Goal: Task Accomplishment & Management: Manage account settings

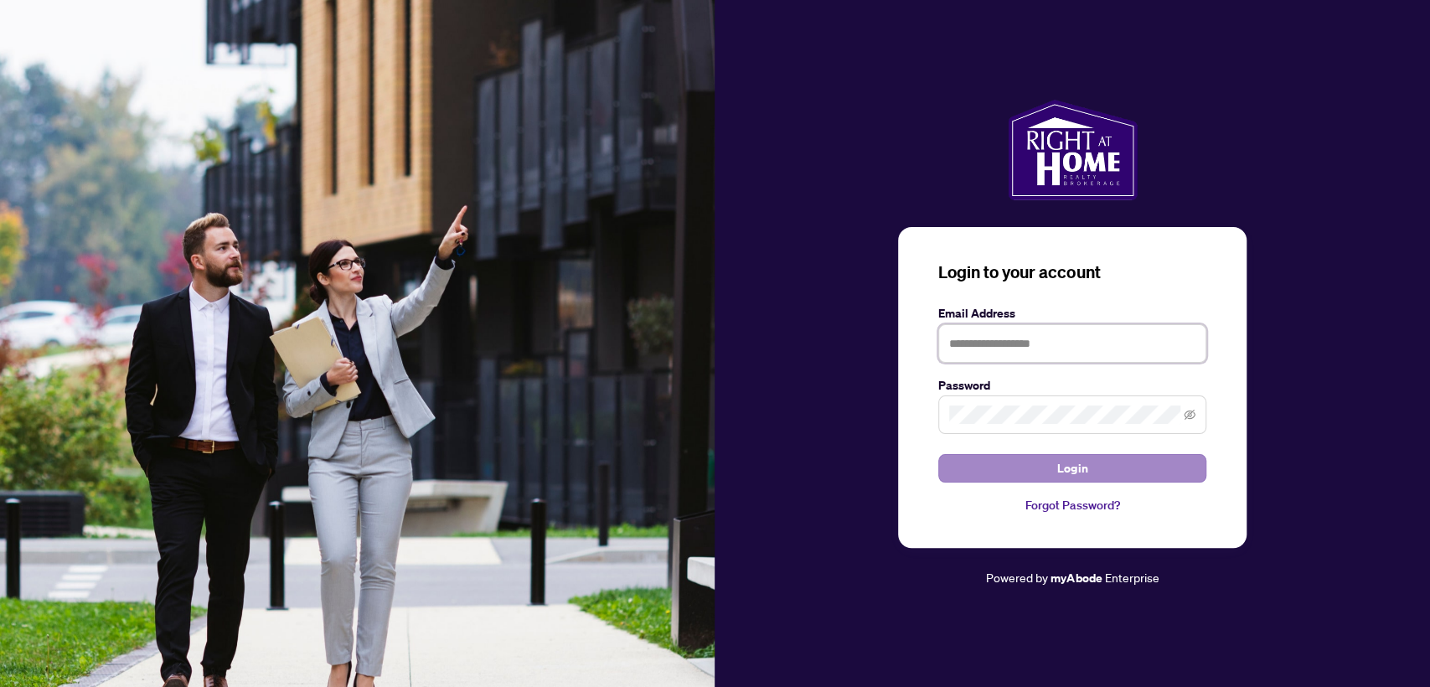
type input "**********"
click at [962, 477] on button "Login" at bounding box center [1072, 468] width 268 height 28
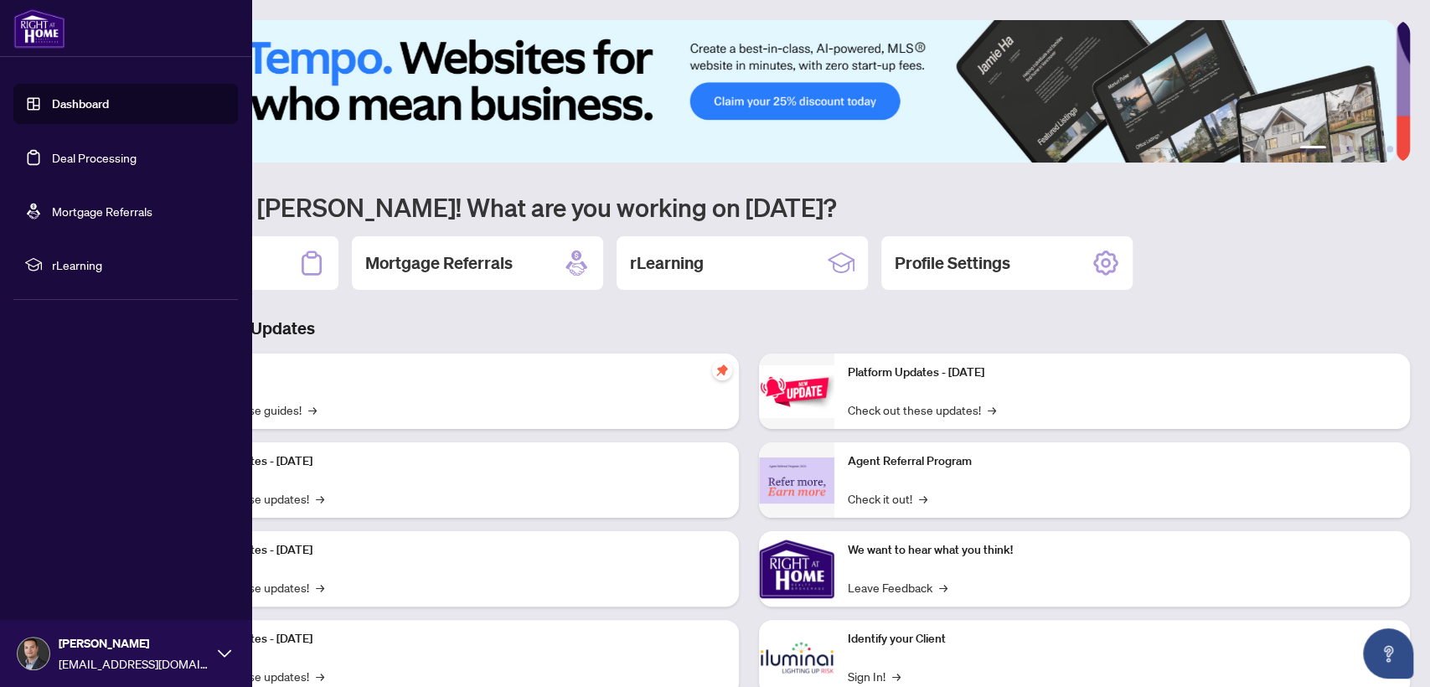
click at [59, 152] on link "Deal Processing" at bounding box center [94, 157] width 85 height 15
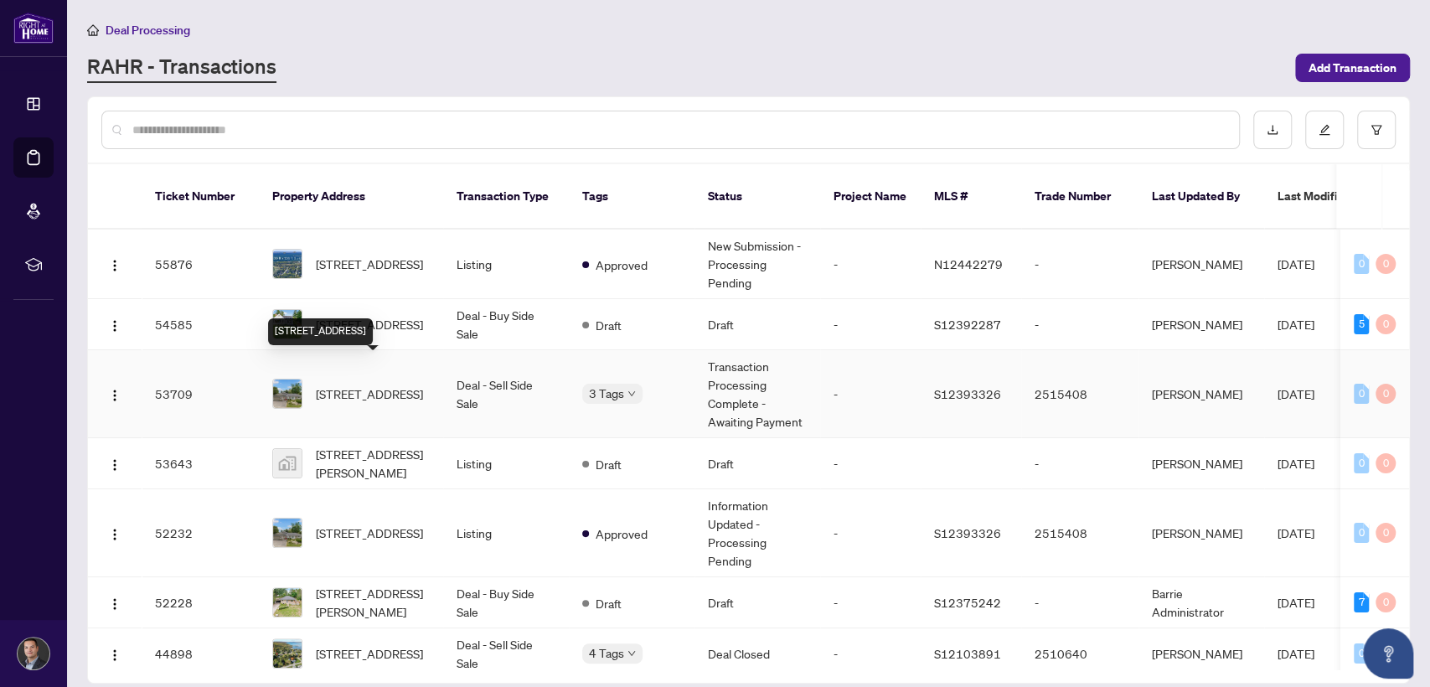
click at [338, 385] on span "[STREET_ADDRESS]" at bounding box center [369, 394] width 107 height 18
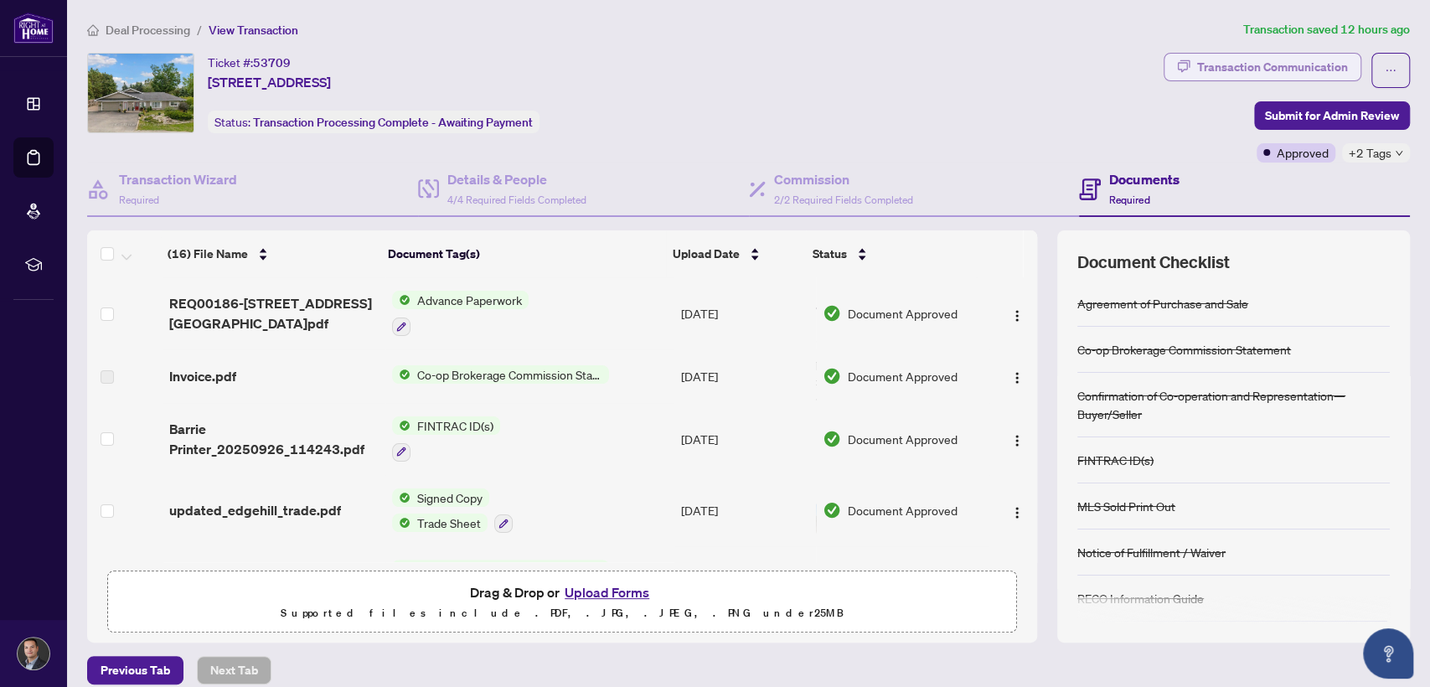
click at [1315, 65] on div "Transaction Communication" at bounding box center [1272, 67] width 151 height 27
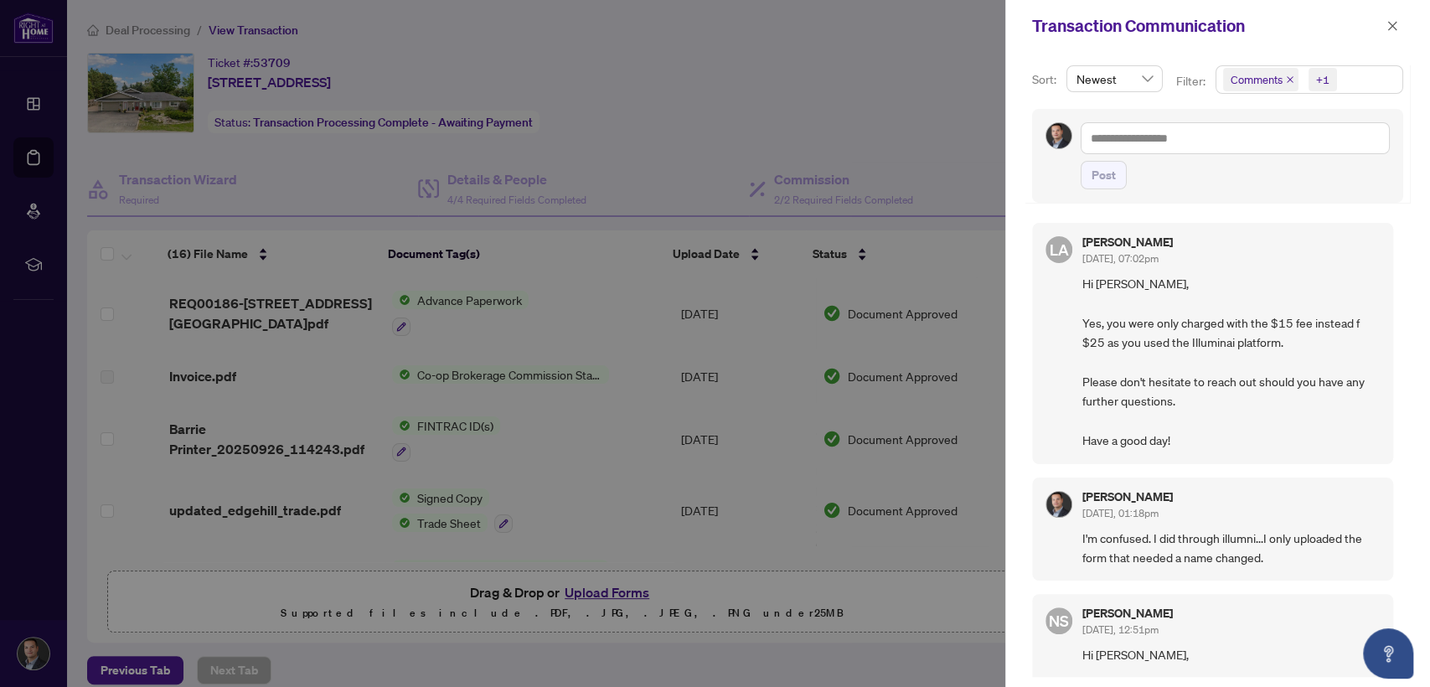
click at [892, 87] on div at bounding box center [715, 343] width 1430 height 687
click at [1391, 28] on icon "close" at bounding box center [1393, 26] width 12 height 12
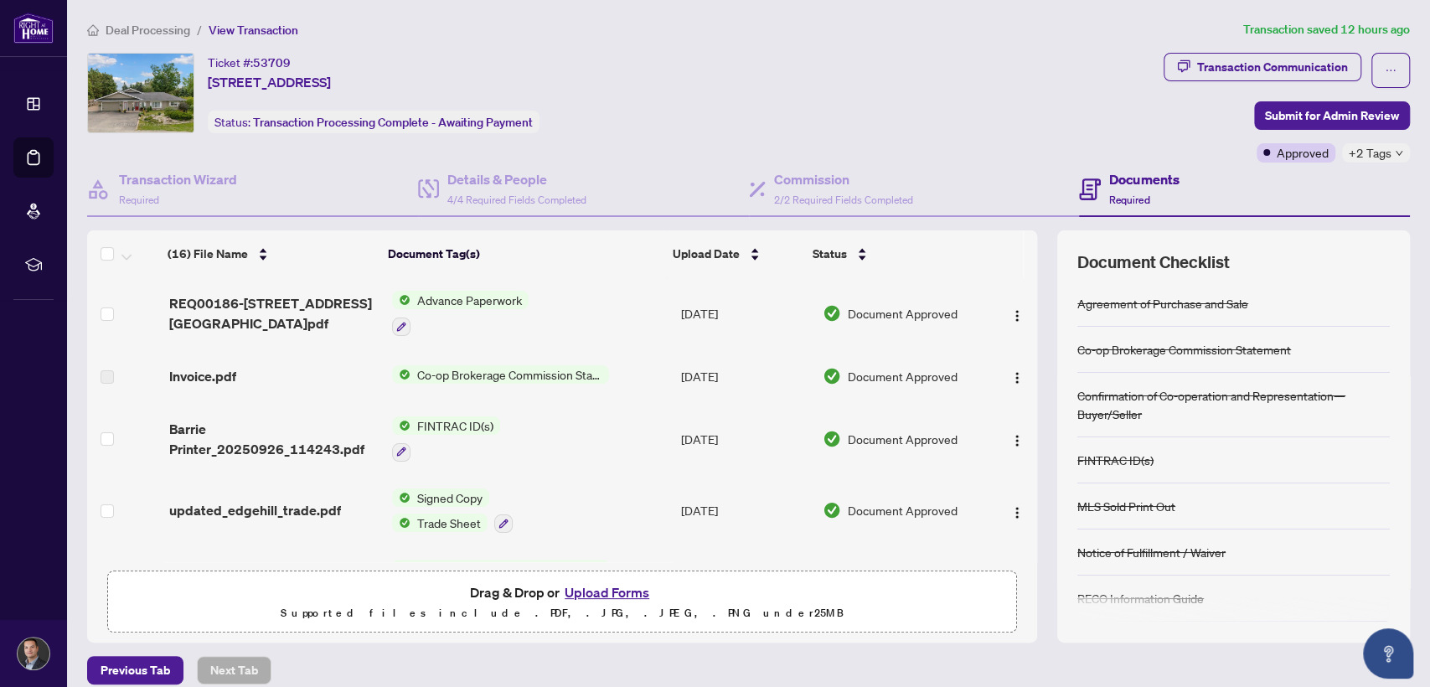
click at [452, 376] on span "Co-op Brokerage Commission Statement" at bounding box center [510, 374] width 199 height 18
click at [1011, 367] on span "button" at bounding box center [1017, 376] width 13 height 18
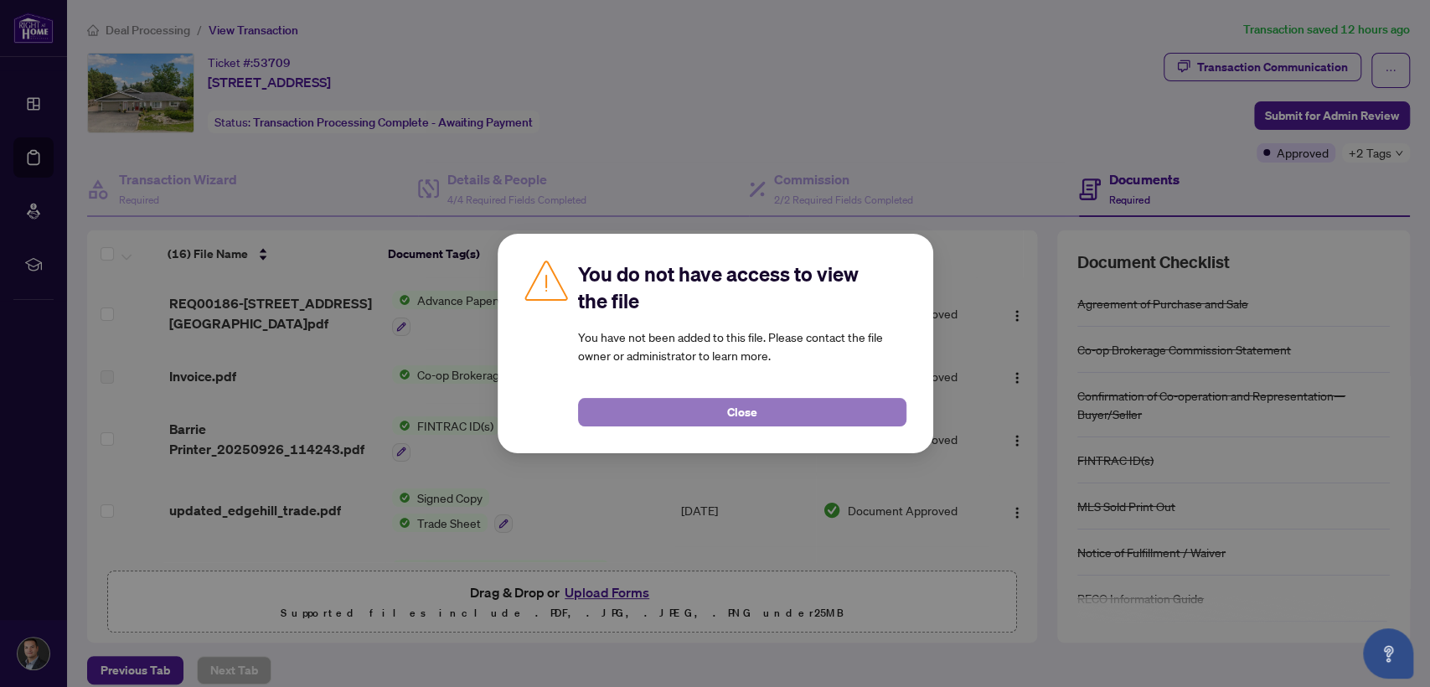
click at [771, 421] on button "Close" at bounding box center [742, 412] width 328 height 28
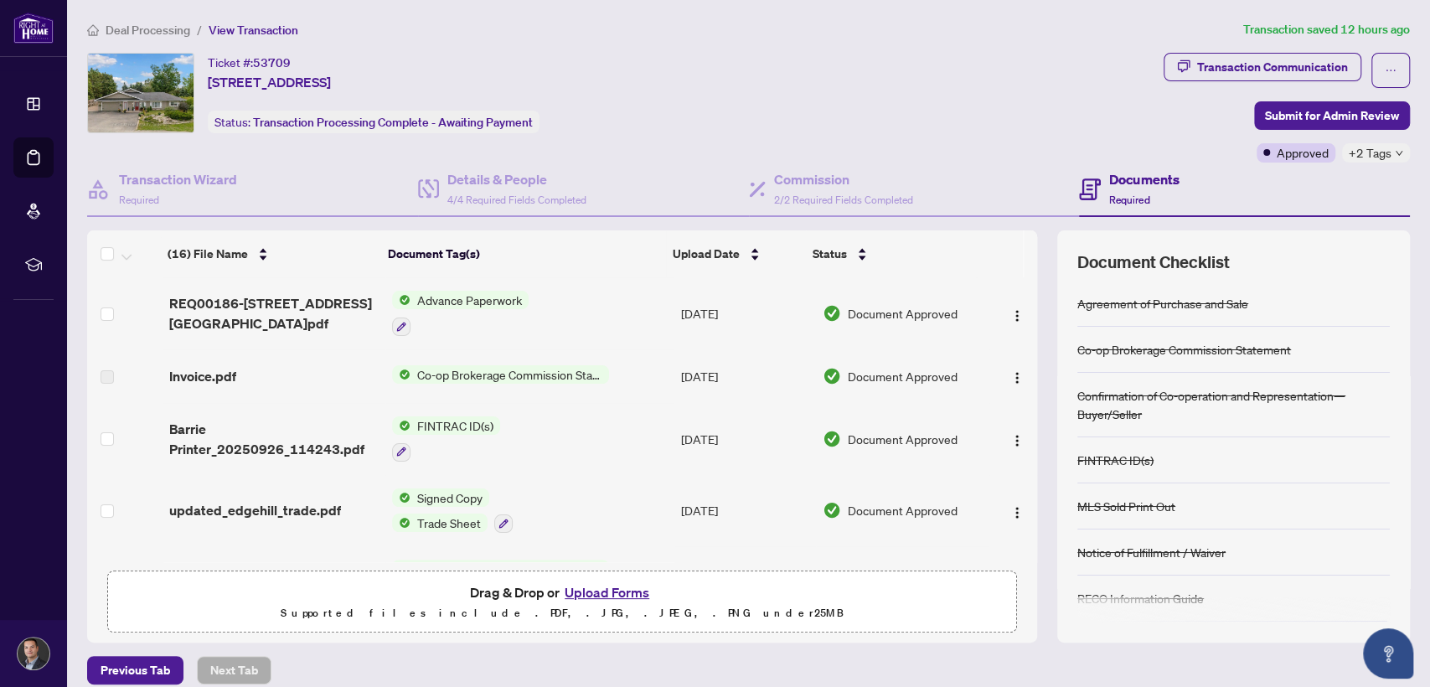
drag, startPoint x: 1018, startPoint y: 299, endPoint x: 1019, endPoint y: 318, distance: 19.3
click at [1019, 318] on div "(16) File Name Document Tag(s) Upload Date Status REQ00186-[STREET_ADDRESS] [GE…" at bounding box center [562, 419] width 950 height 285
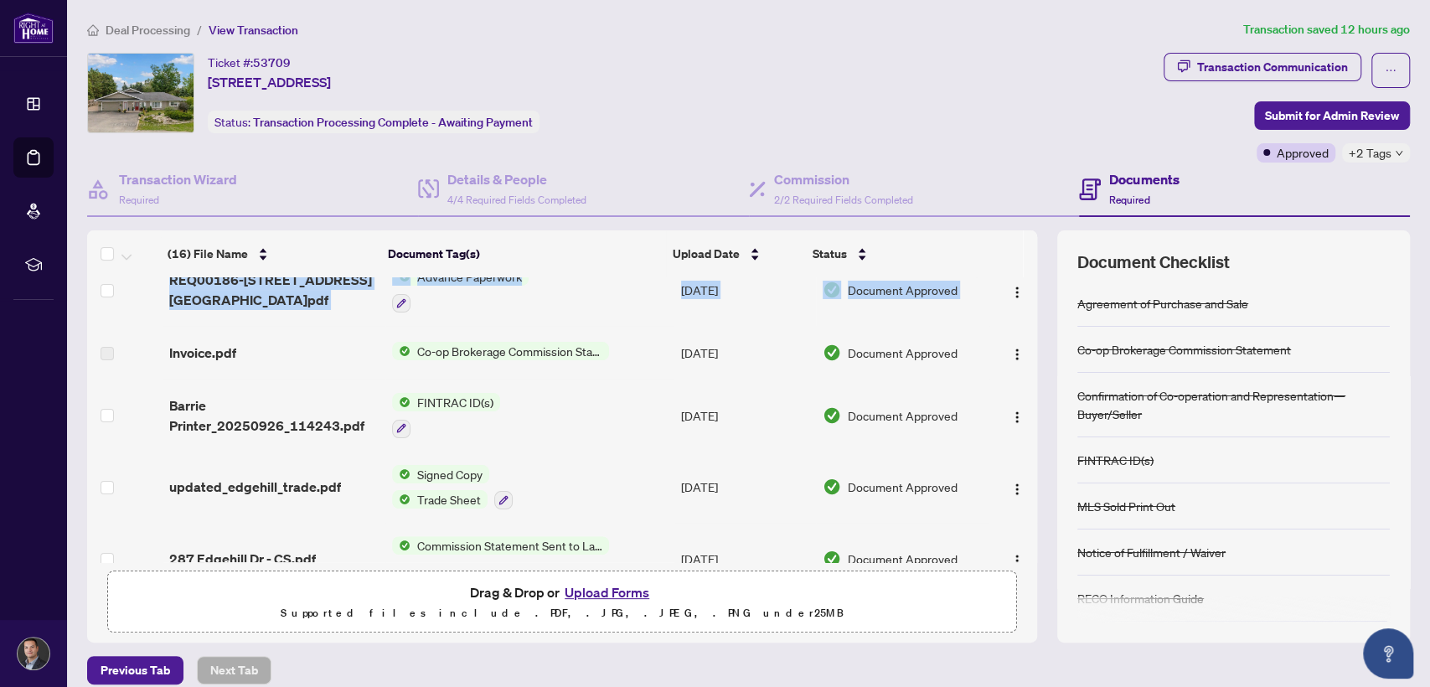
scroll to position [12, 0]
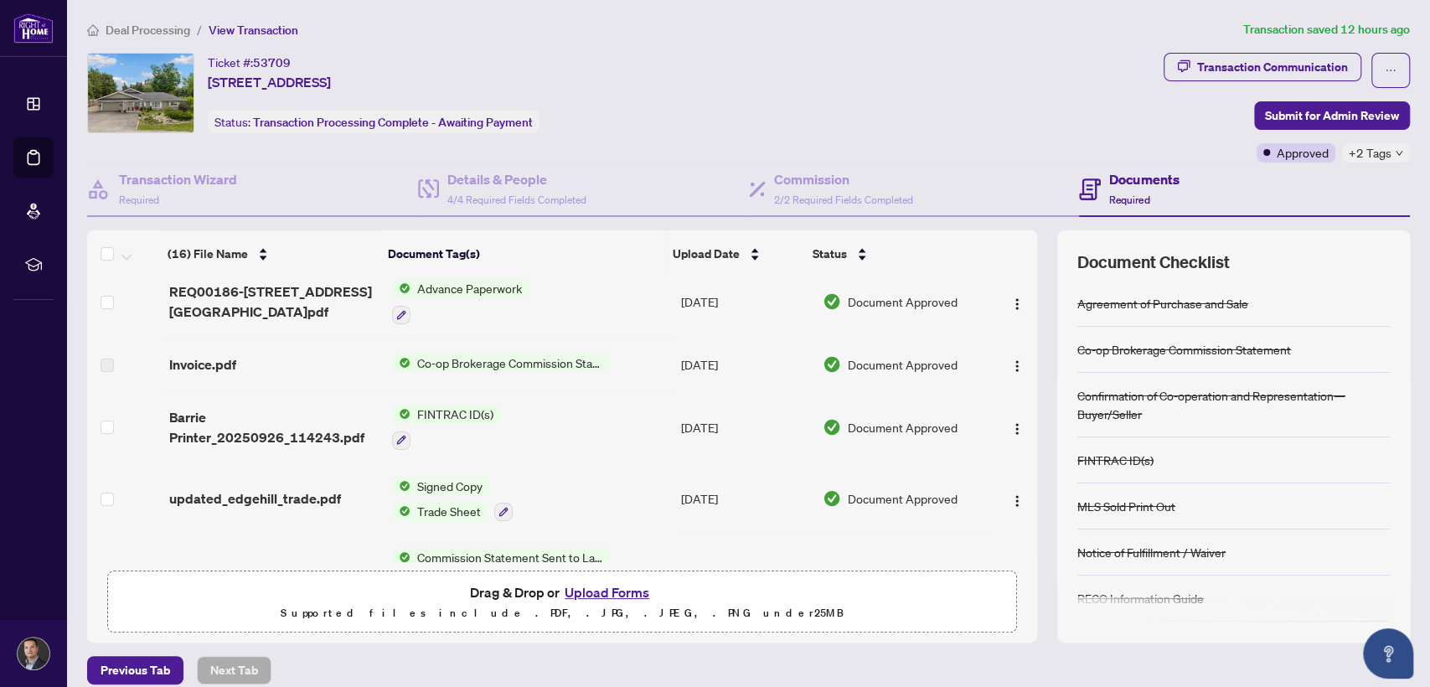
click at [977, 257] on th at bounding box center [1000, 253] width 48 height 47
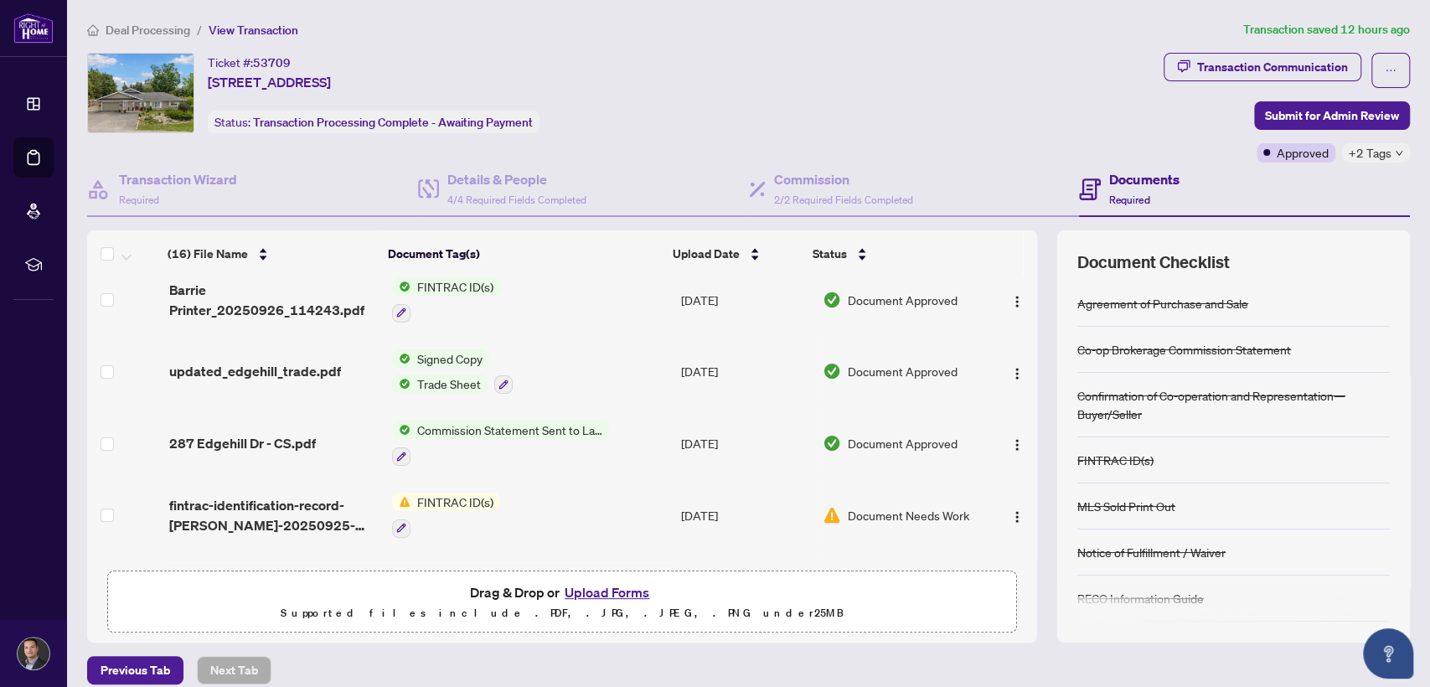
scroll to position [133, 0]
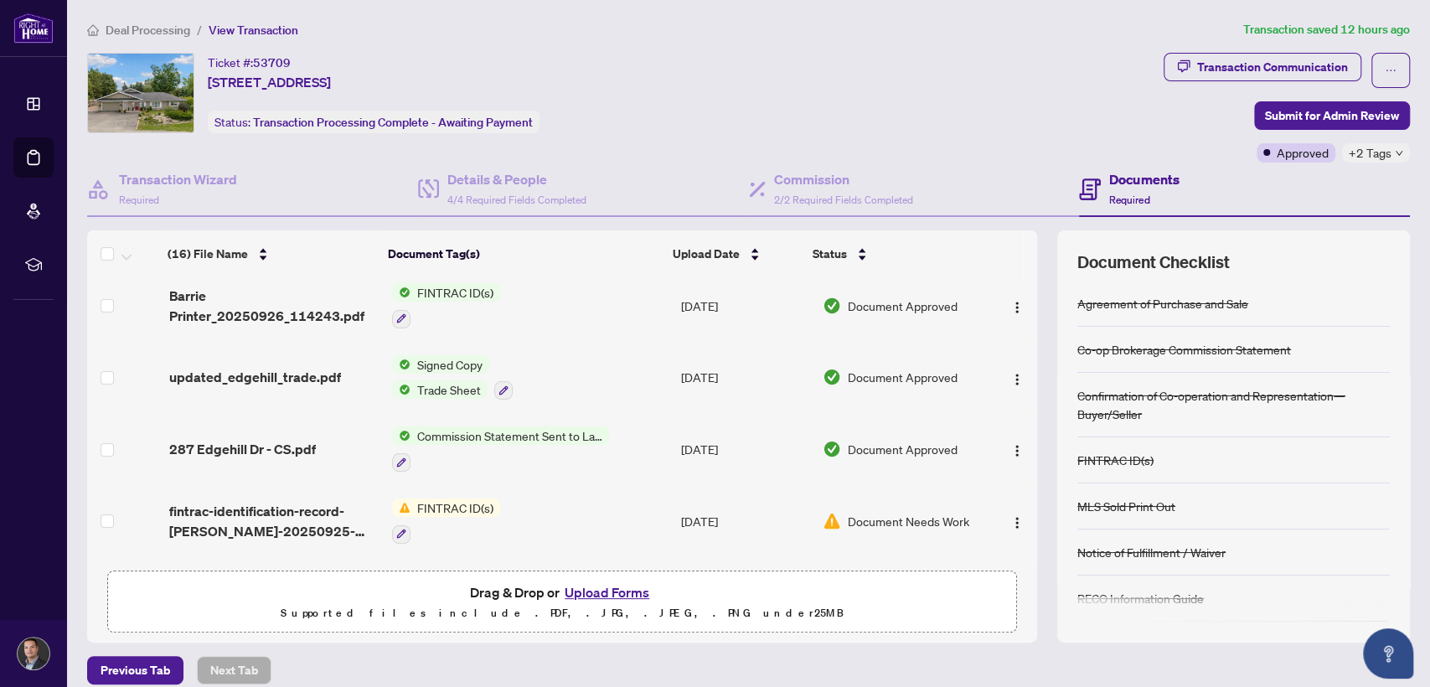
drag, startPoint x: 1024, startPoint y: 316, endPoint x: 1023, endPoint y: 327, distance: 10.9
click at [1023, 327] on div "(16) File Name Document Tag(s) Upload Date Status (16) File Name Document Tag(s…" at bounding box center [748, 436] width 1323 height 412
drag, startPoint x: 1023, startPoint y: 327, endPoint x: 1022, endPoint y: 340, distance: 13.4
click at [1022, 340] on div "(16) File Name Document Tag(s) Upload Date Status (16) File Name Document Tag(s…" at bounding box center [748, 436] width 1323 height 412
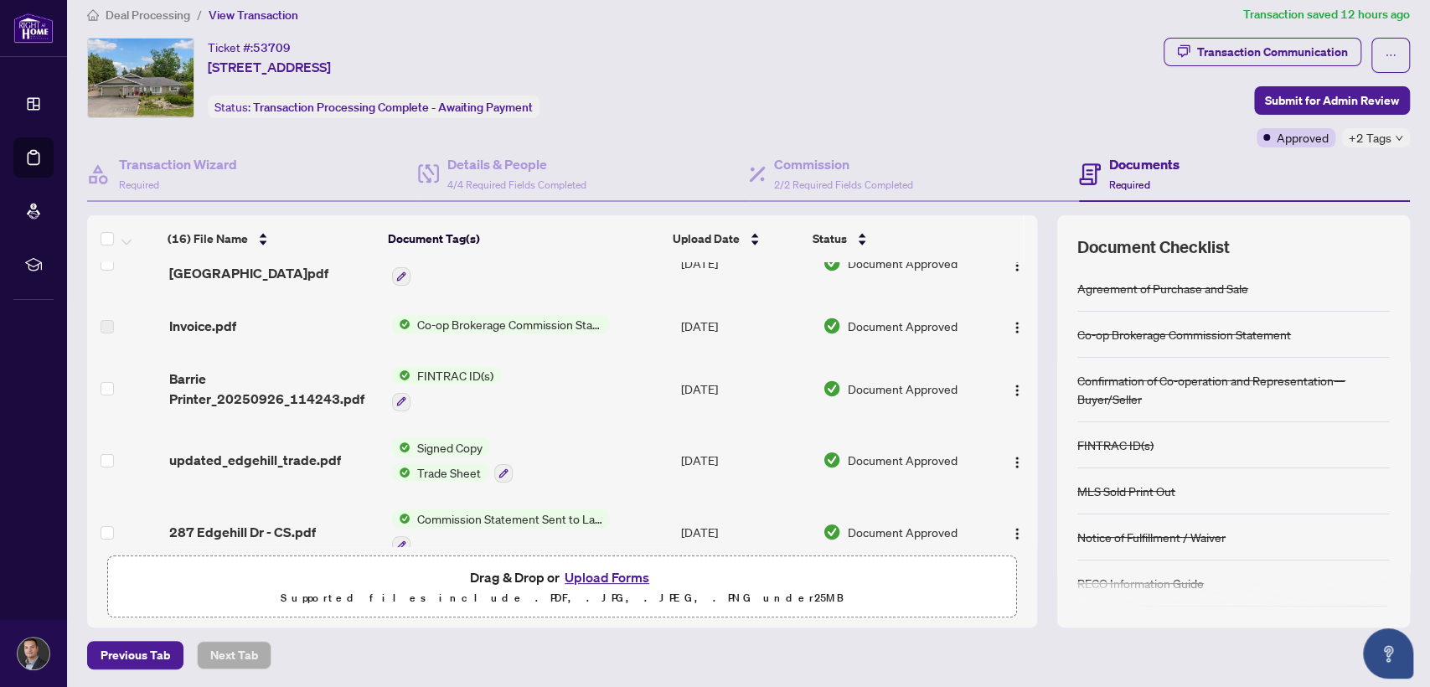
scroll to position [0, 0]
